Goal: Book appointment/travel/reservation

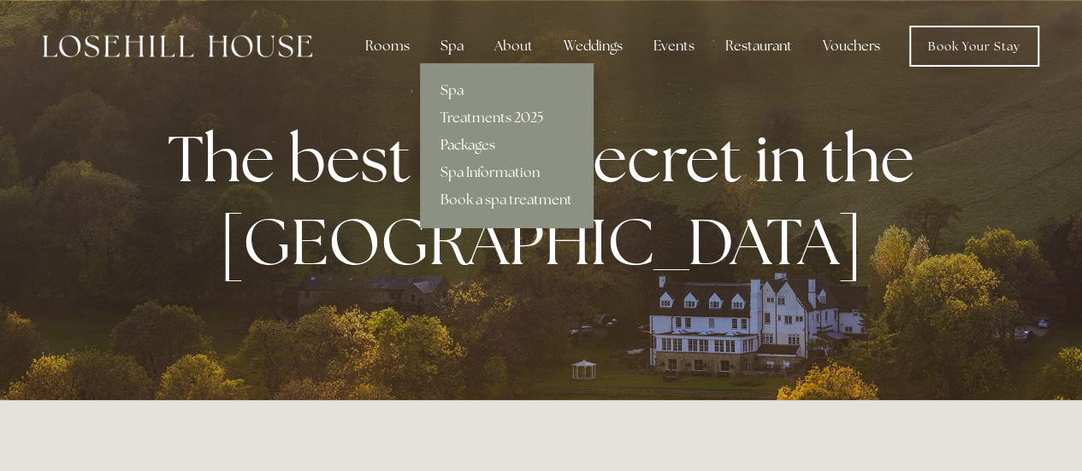
click at [456, 150] on link "Packages" at bounding box center [506, 145] width 173 height 27
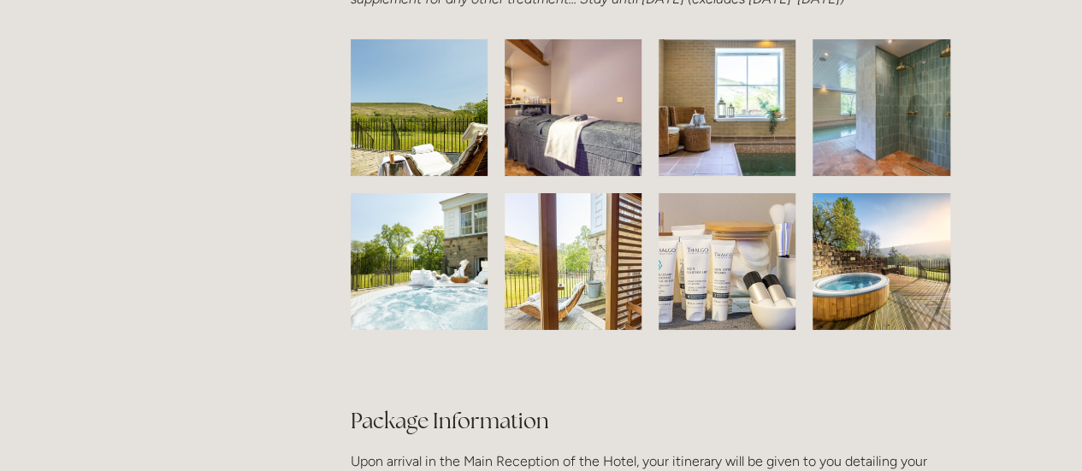
scroll to position [2711, 0]
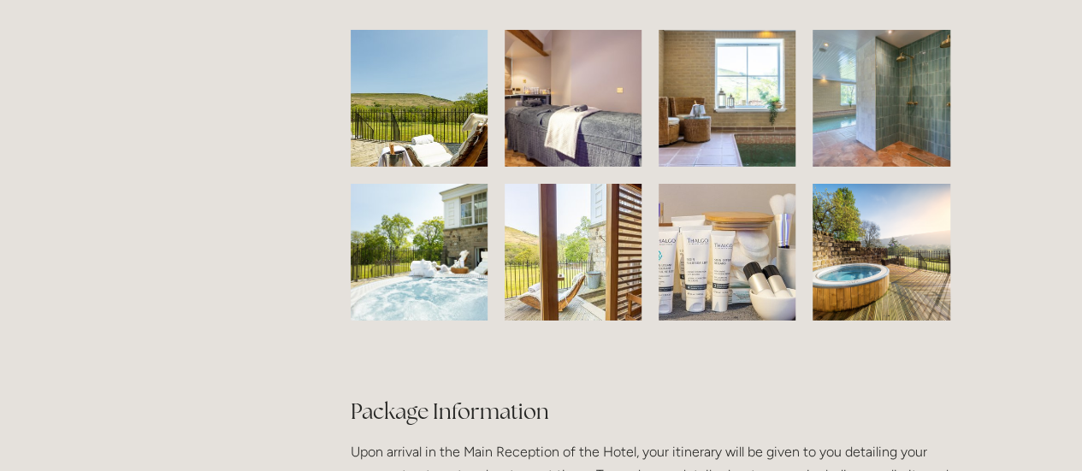
click at [671, 312] on img at bounding box center [727, 252] width 230 height 137
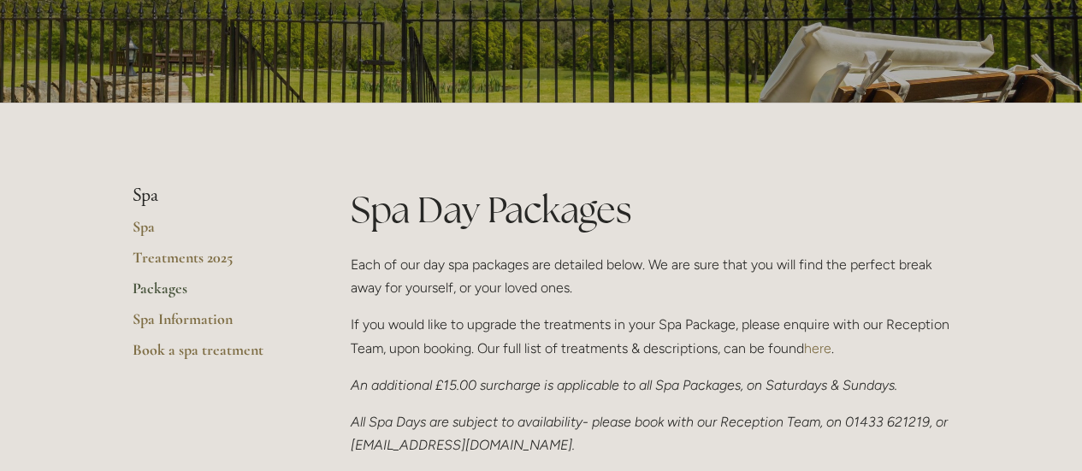
scroll to position [201, 0]
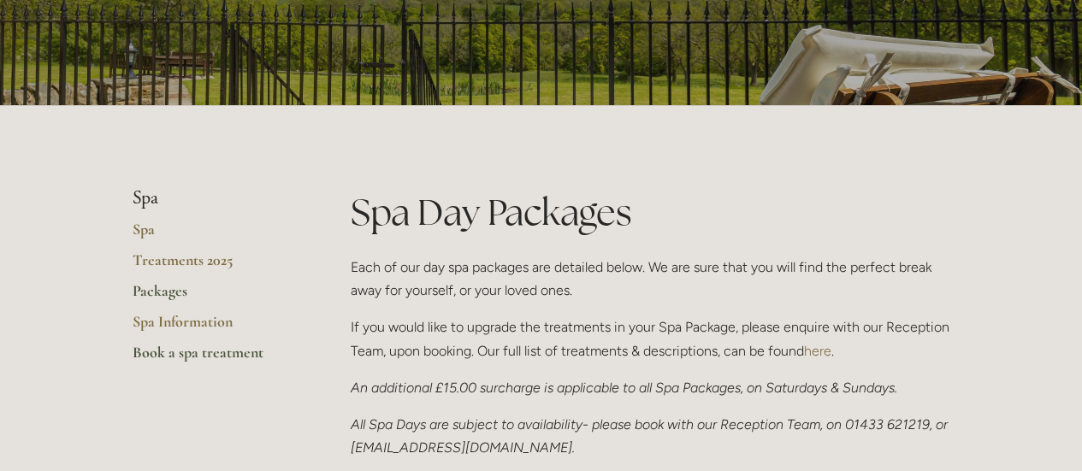
click at [181, 347] on link "Book a spa treatment" at bounding box center [214, 358] width 163 height 31
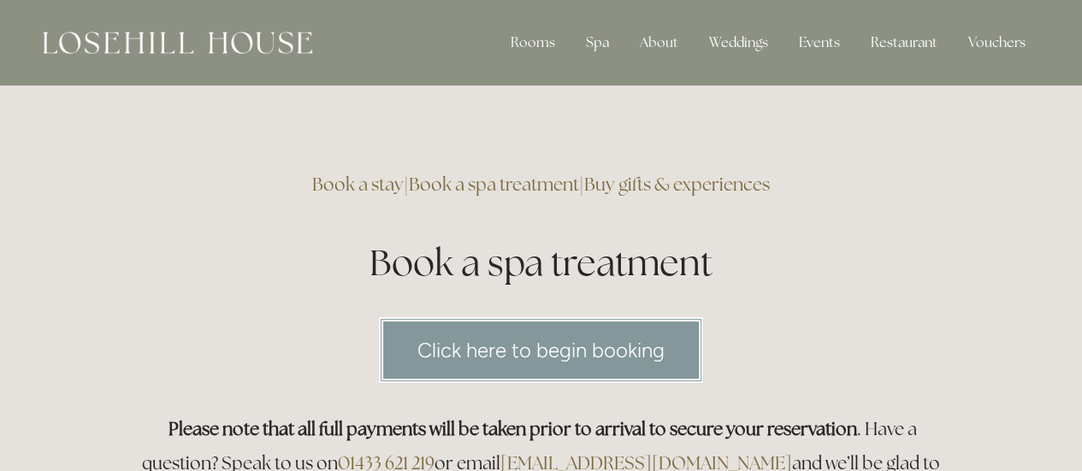
click at [558, 353] on link "Click here to begin booking" at bounding box center [541, 350] width 324 height 66
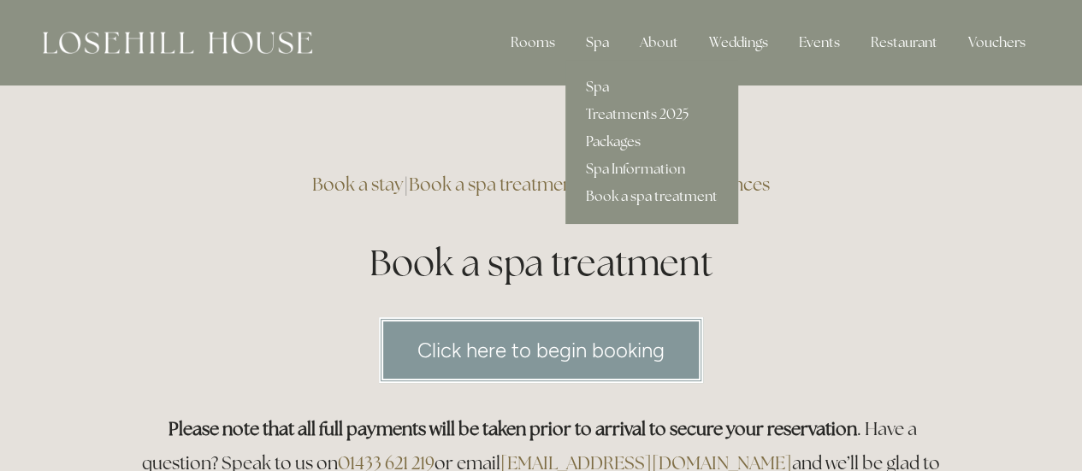
click at [613, 144] on link "Packages" at bounding box center [652, 141] width 173 height 27
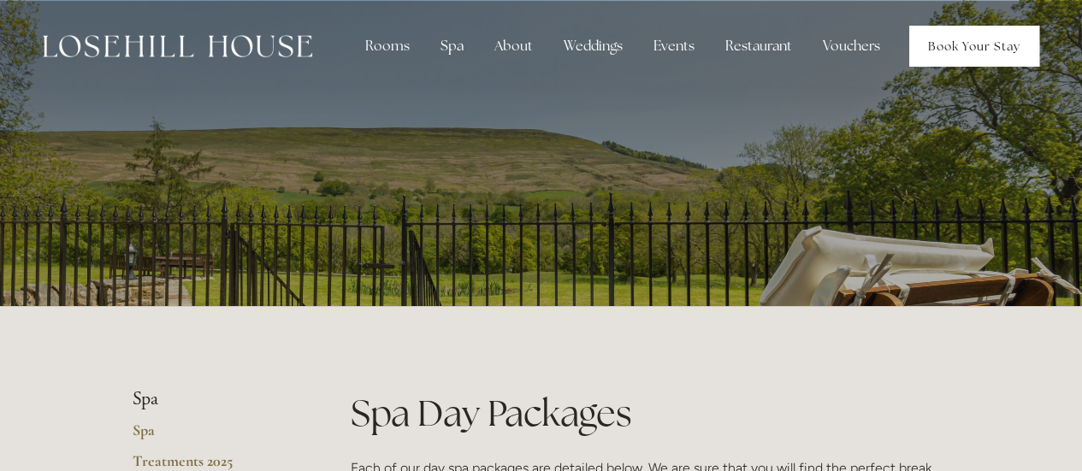
click at [969, 50] on link "Book Your Stay" at bounding box center [974, 46] width 130 height 41
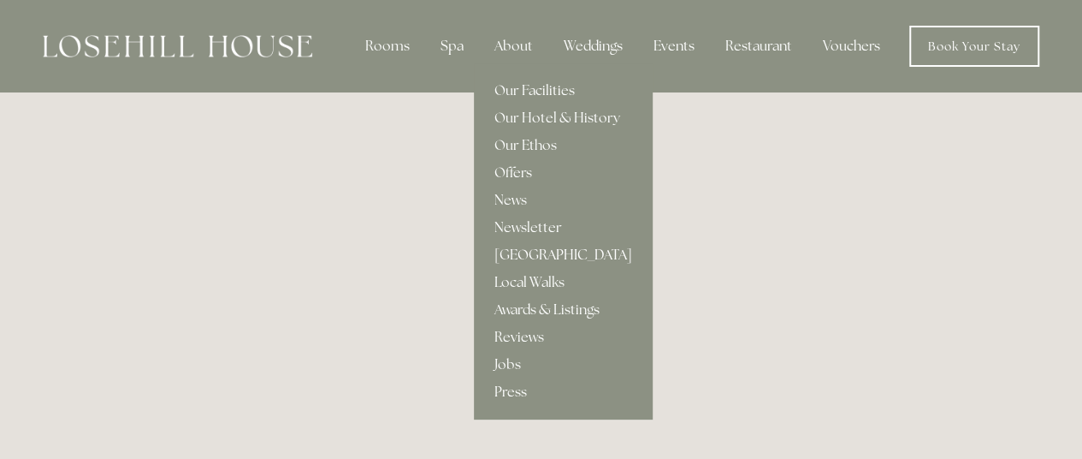
click at [514, 251] on link "[GEOGRAPHIC_DATA]" at bounding box center [563, 254] width 179 height 27
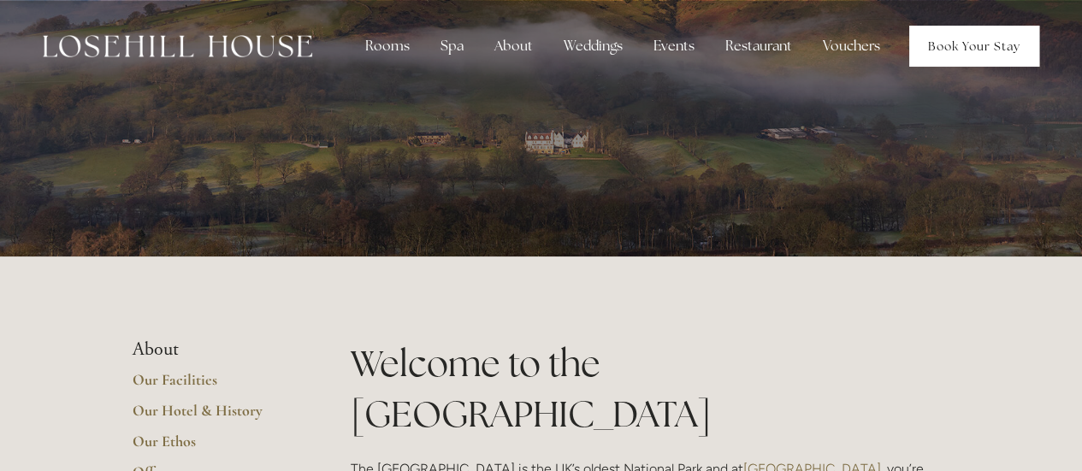
click at [951, 55] on link "Book Your Stay" at bounding box center [974, 46] width 130 height 41
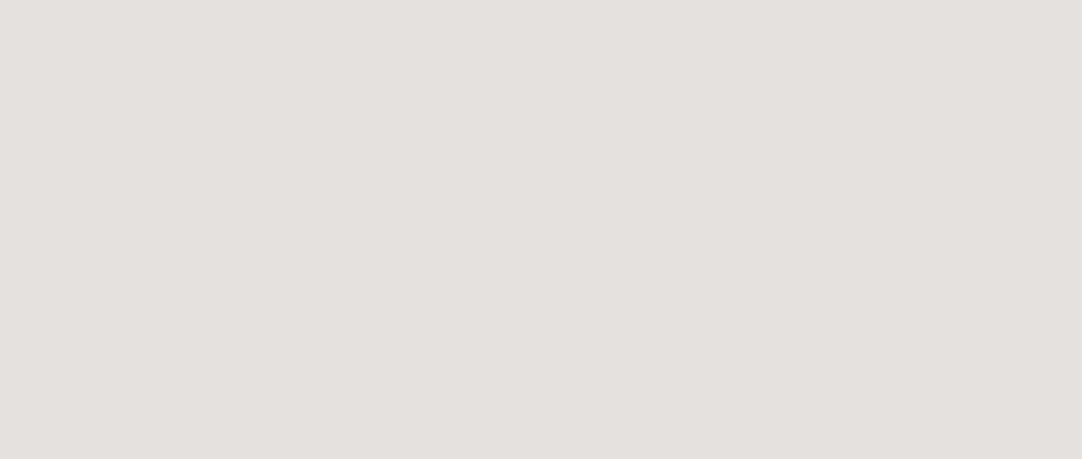
scroll to position [329, 0]
